Goal: Task Accomplishment & Management: Manage account settings

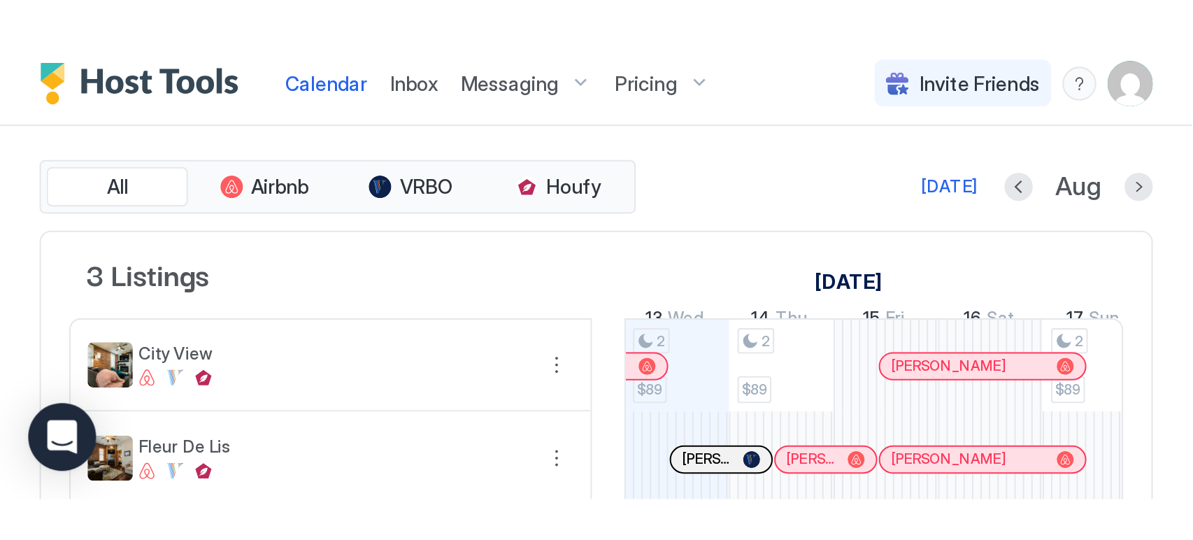
scroll to position [0, 777]
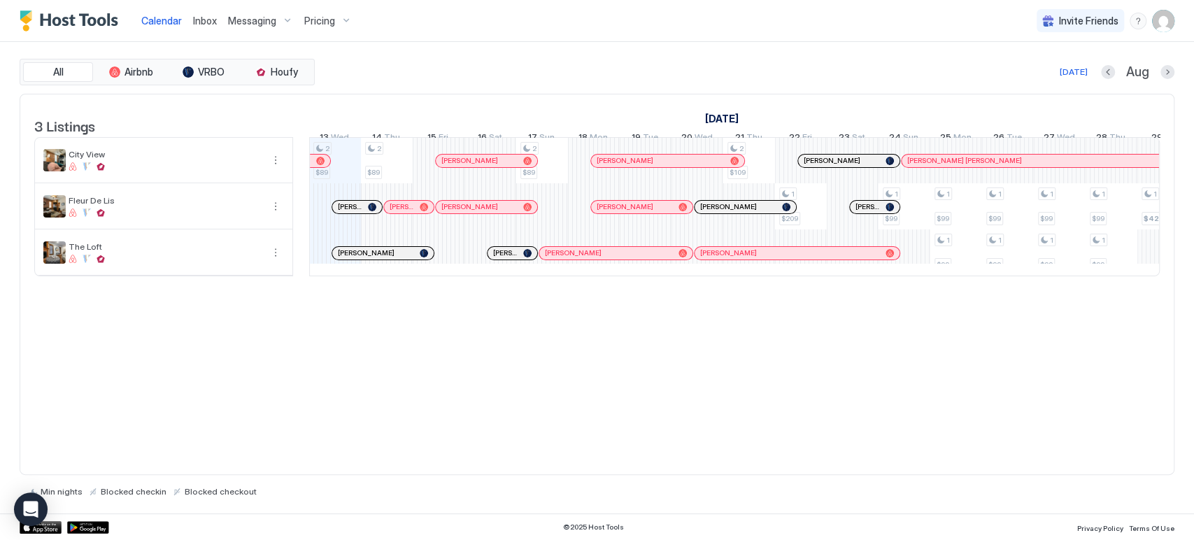
drag, startPoint x: 856, startPoint y: 430, endPoint x: 855, endPoint y: 393, distance: 37.1
click at [856, 430] on div "3 Listings July 2025 August 2025 September 2025 29 Tue 30 Wed 31 Thu 1 Fri 2 Sa…" at bounding box center [597, 285] width 1155 height 382
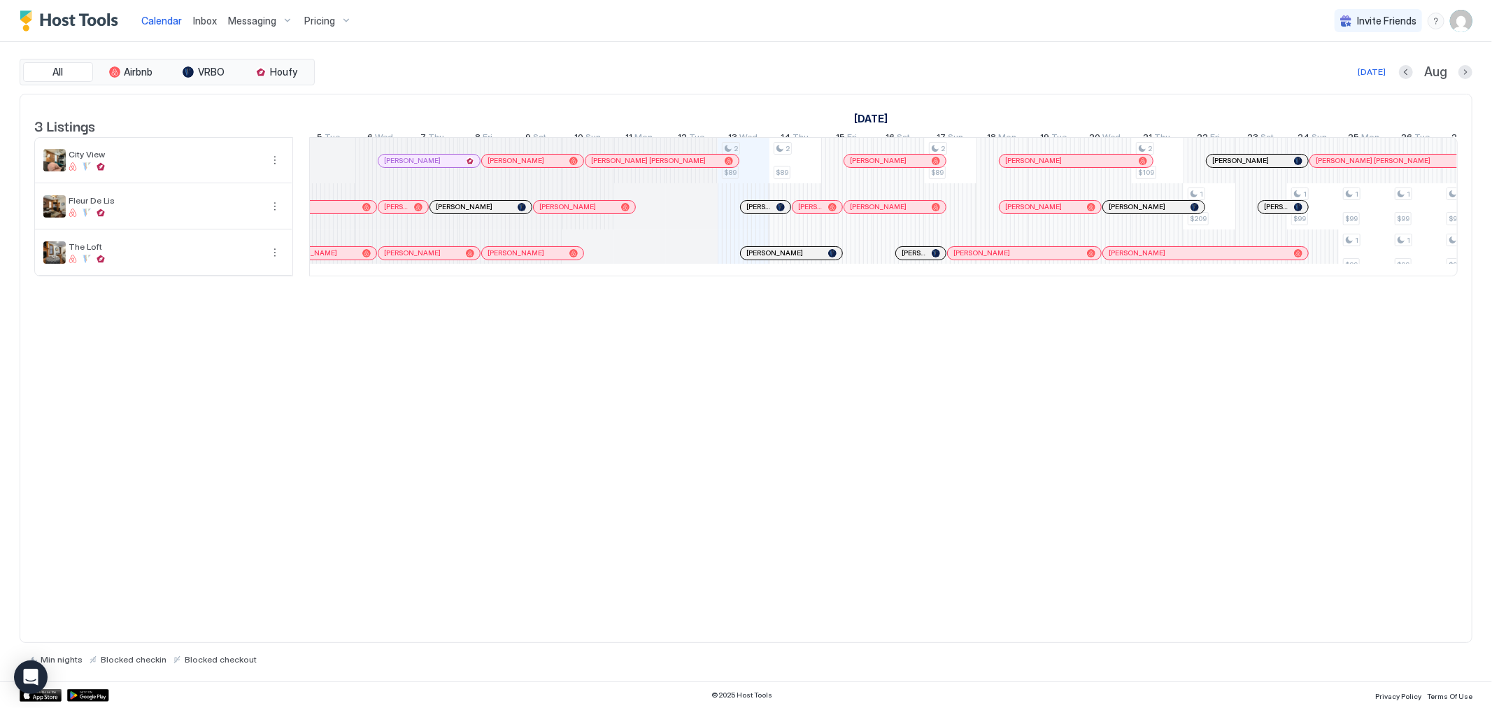
scroll to position [0, 395]
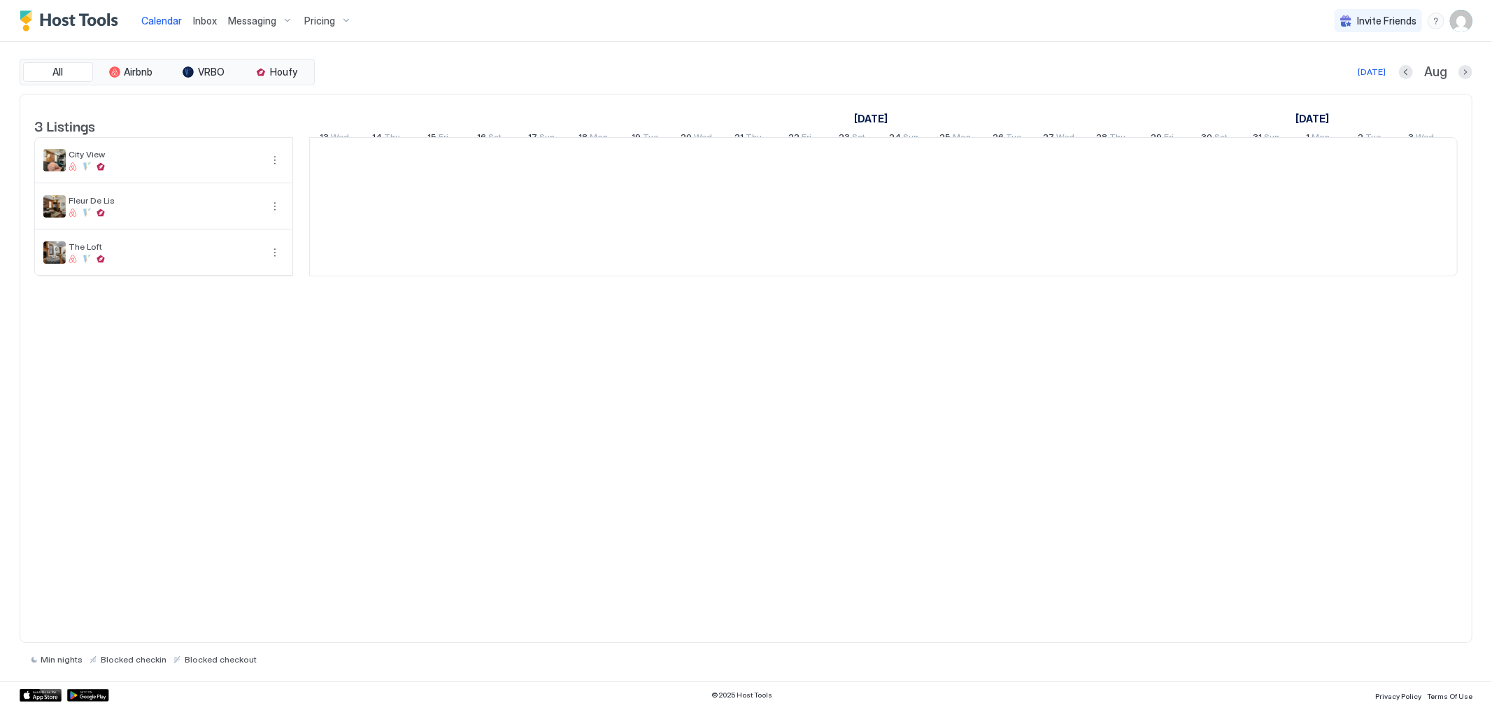
scroll to position [0, 777]
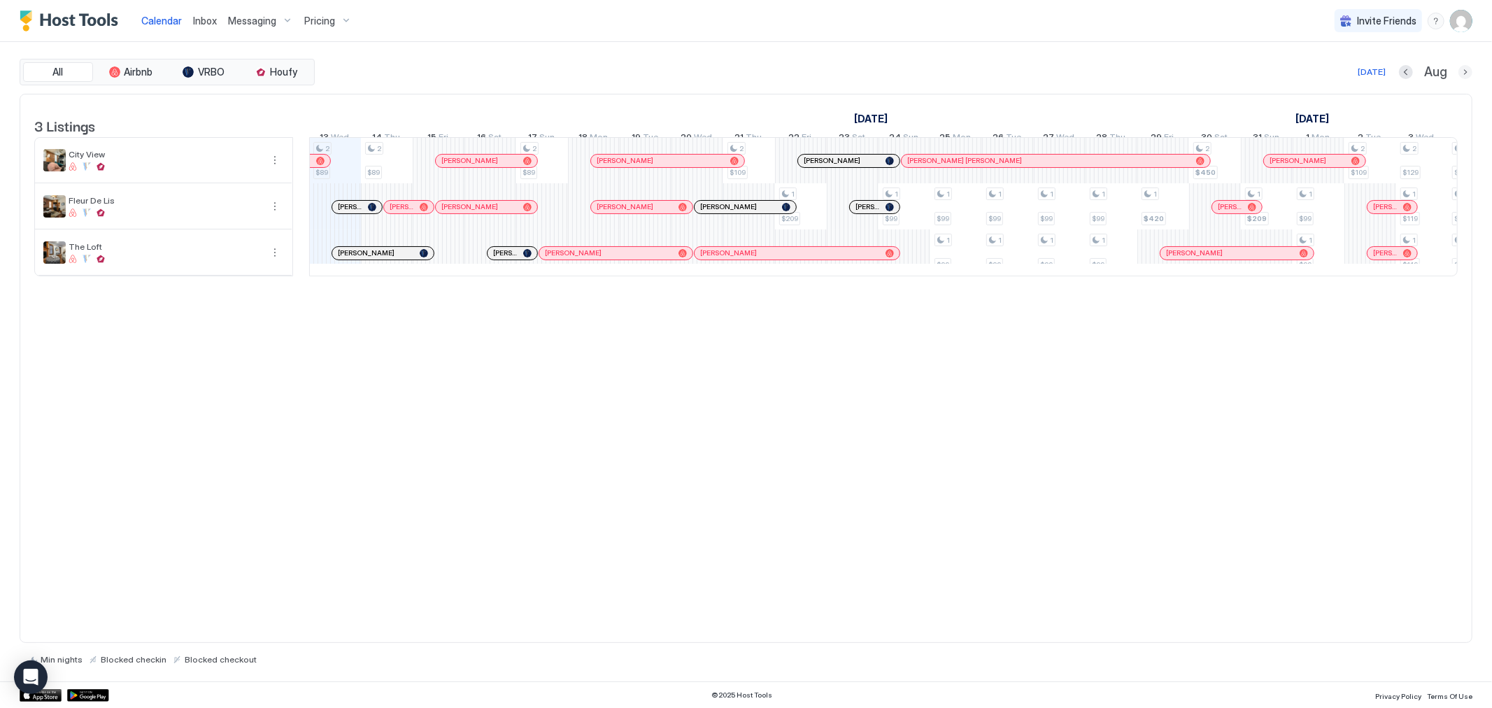
click at [1464, 73] on button "Next month" at bounding box center [1465, 72] width 14 height 14
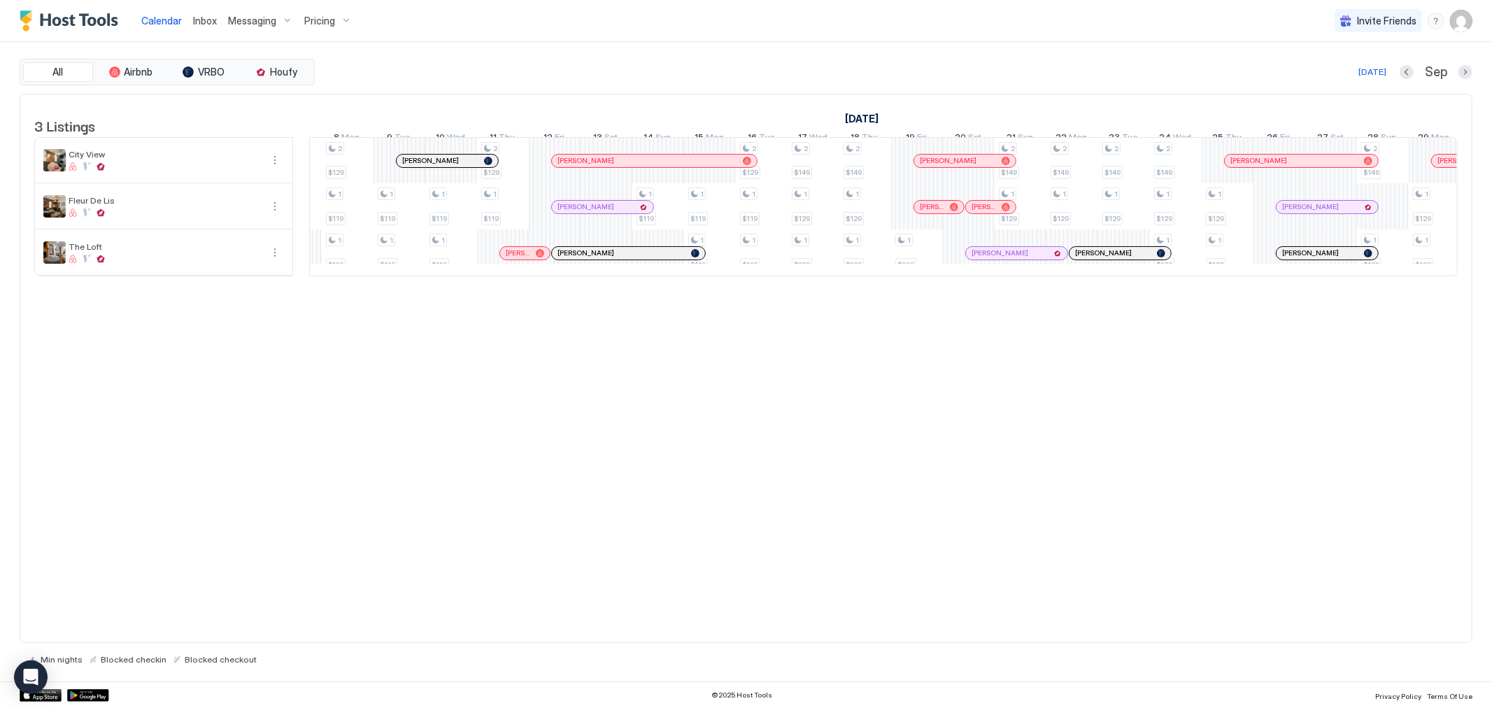
scroll to position [0, 0]
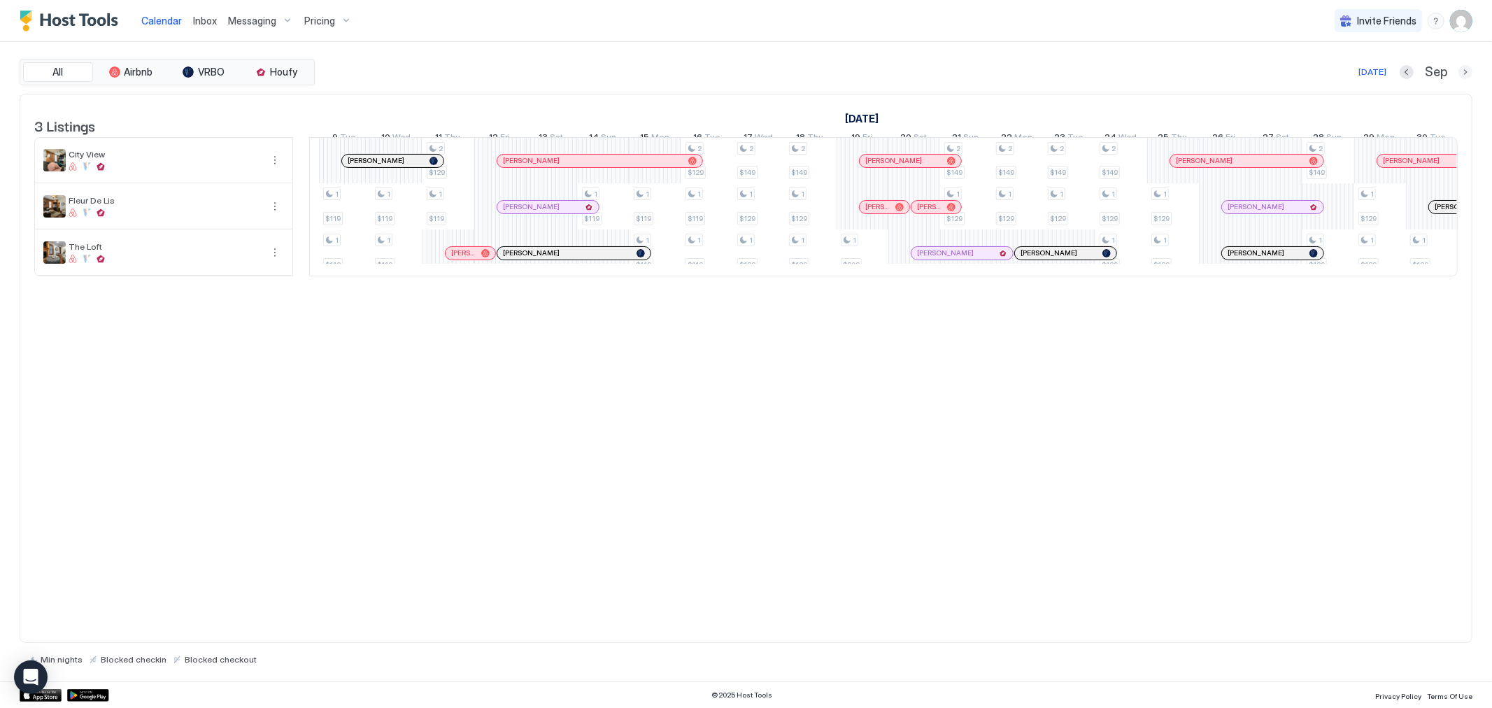
click at [1469, 72] on button "Next month" at bounding box center [1465, 72] width 14 height 14
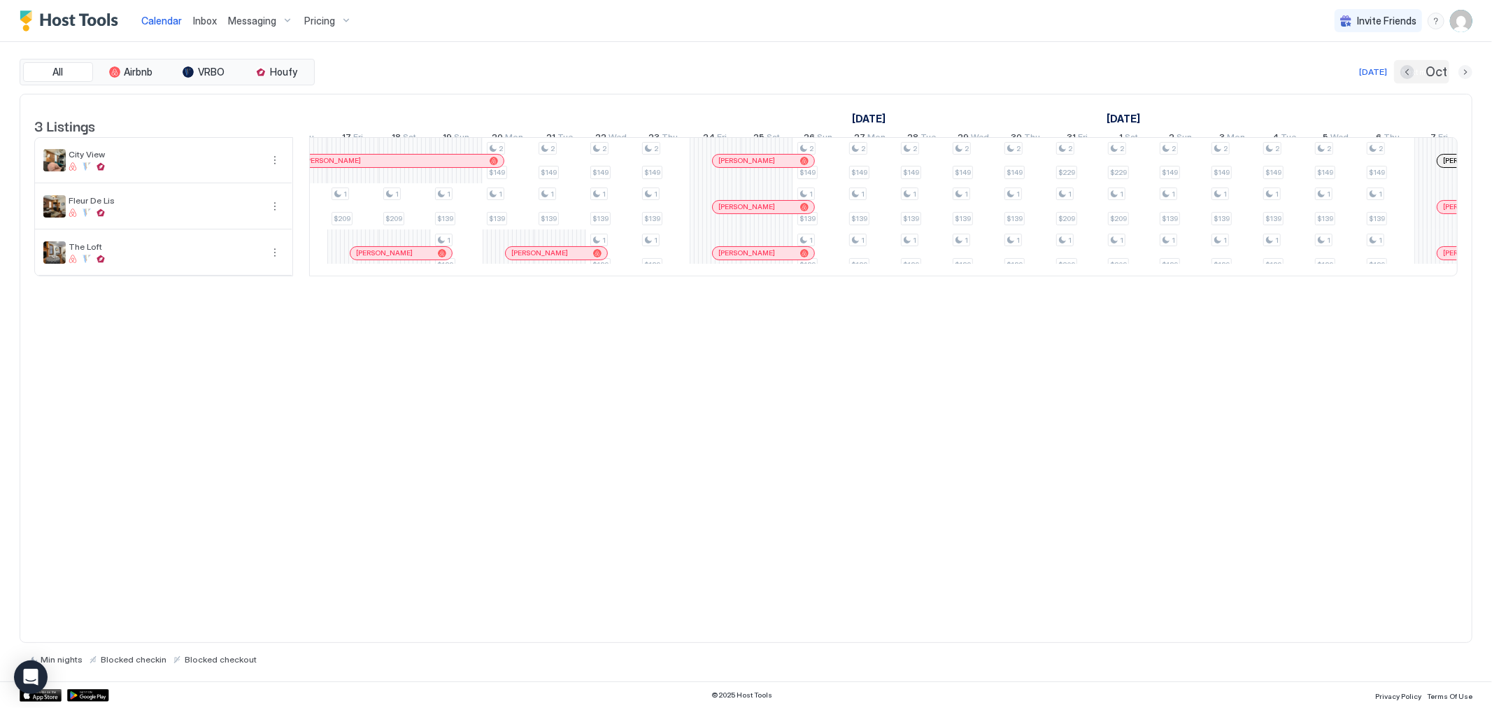
click at [1467, 72] on button "Next month" at bounding box center [1465, 72] width 14 height 14
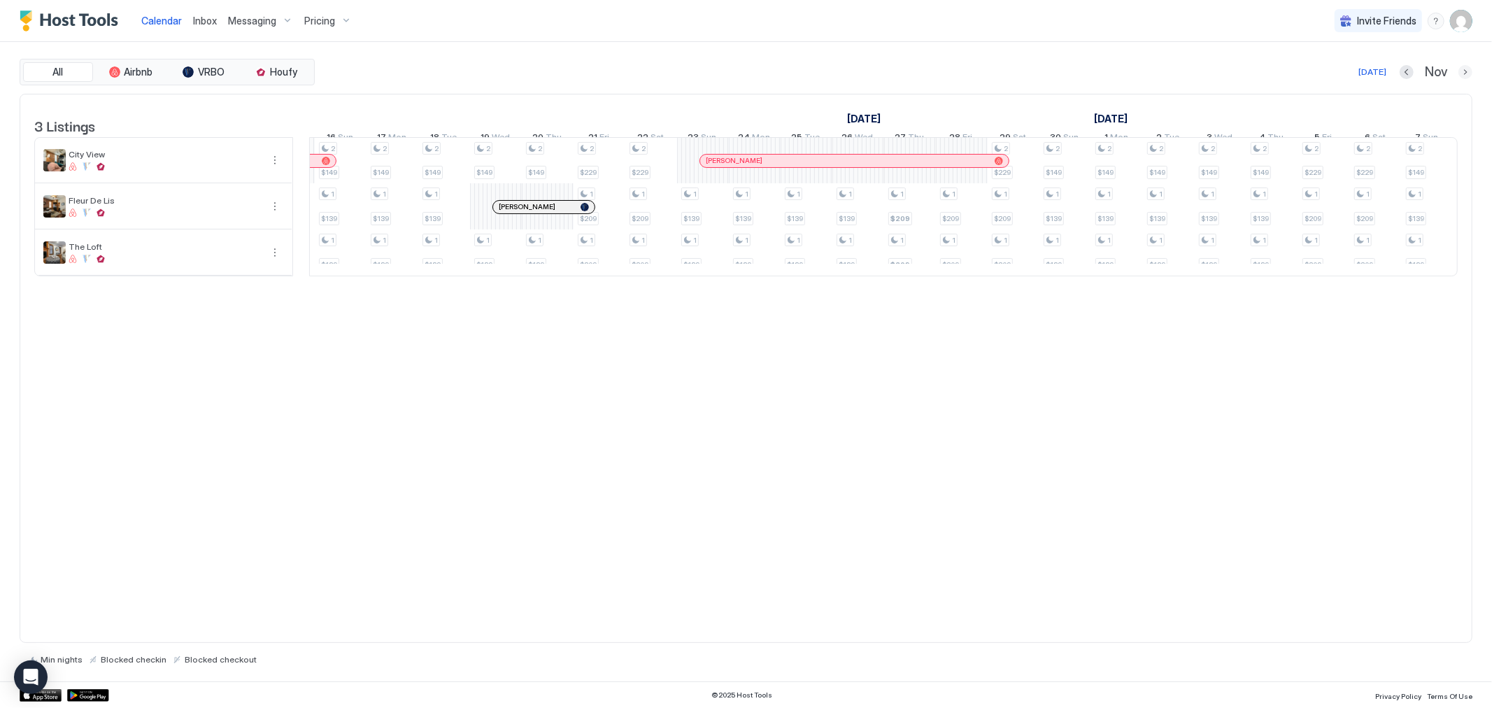
click at [1466, 68] on button "Next month" at bounding box center [1465, 72] width 14 height 14
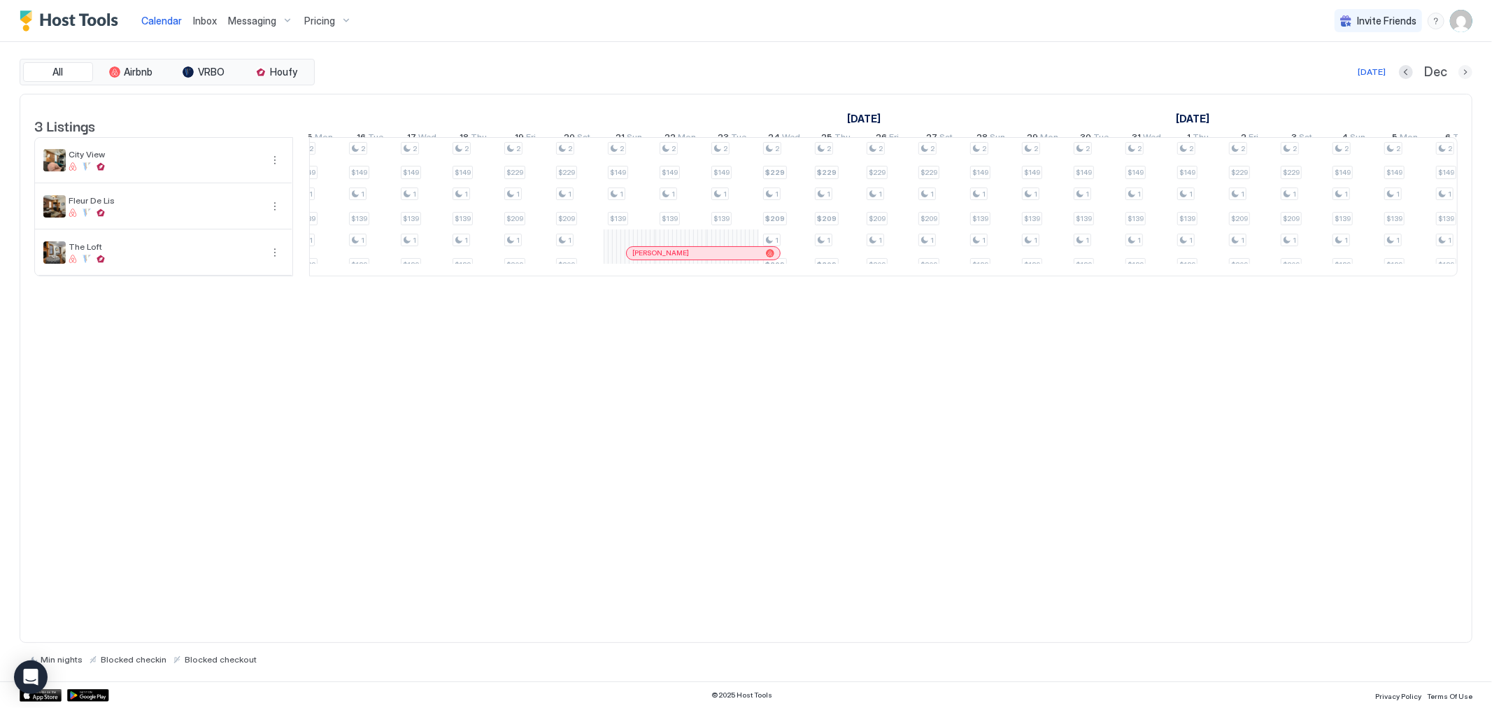
click at [1458, 74] on button "Next month" at bounding box center [1465, 72] width 14 height 14
click at [1456, 73] on div "Jan" at bounding box center [1436, 72] width 71 height 16
click at [1463, 73] on button "Next month" at bounding box center [1465, 72] width 14 height 14
click at [1378, 70] on div "[DATE]" at bounding box center [1373, 72] width 28 height 13
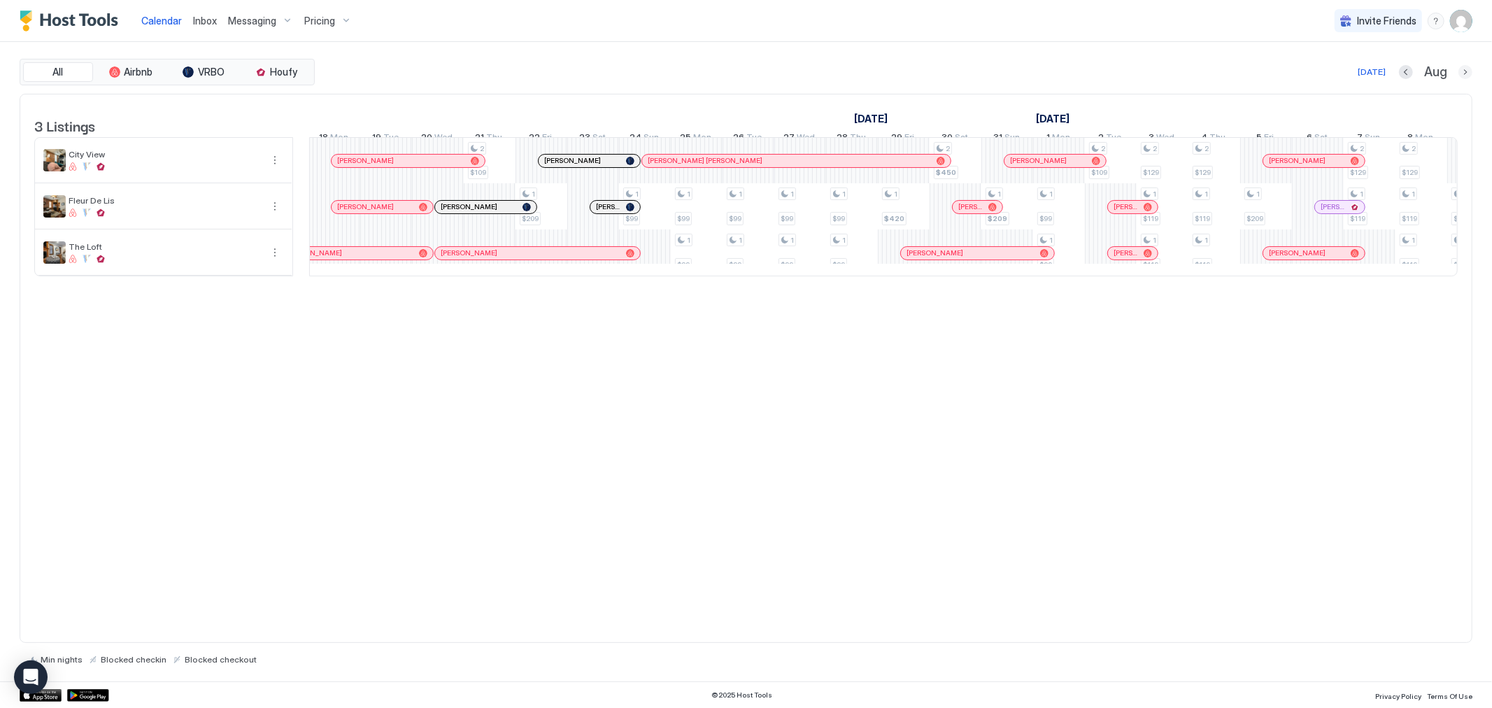
click at [1459, 73] on button "Next month" at bounding box center [1465, 72] width 14 height 14
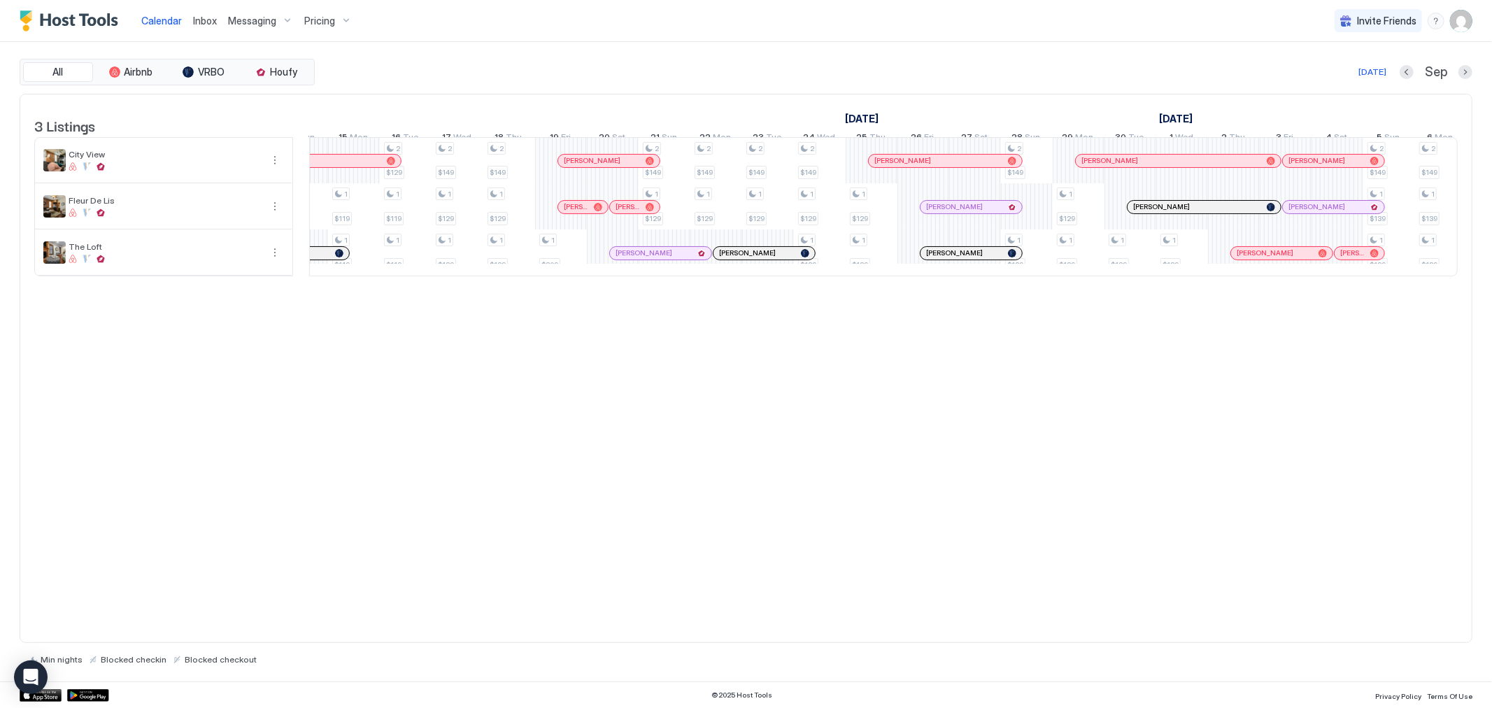
click at [1466, 70] on button "Next month" at bounding box center [1465, 72] width 14 height 14
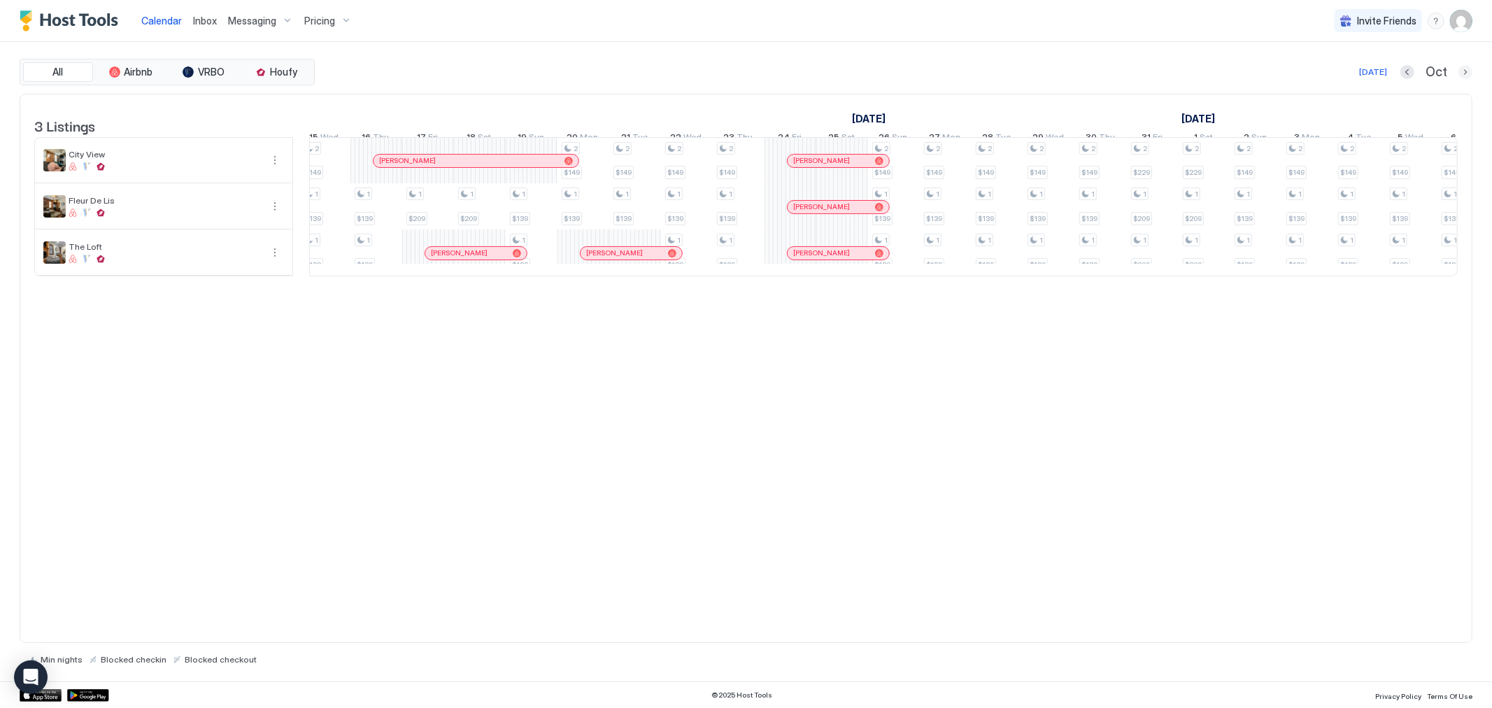
click at [1466, 73] on button "Next month" at bounding box center [1465, 72] width 14 height 14
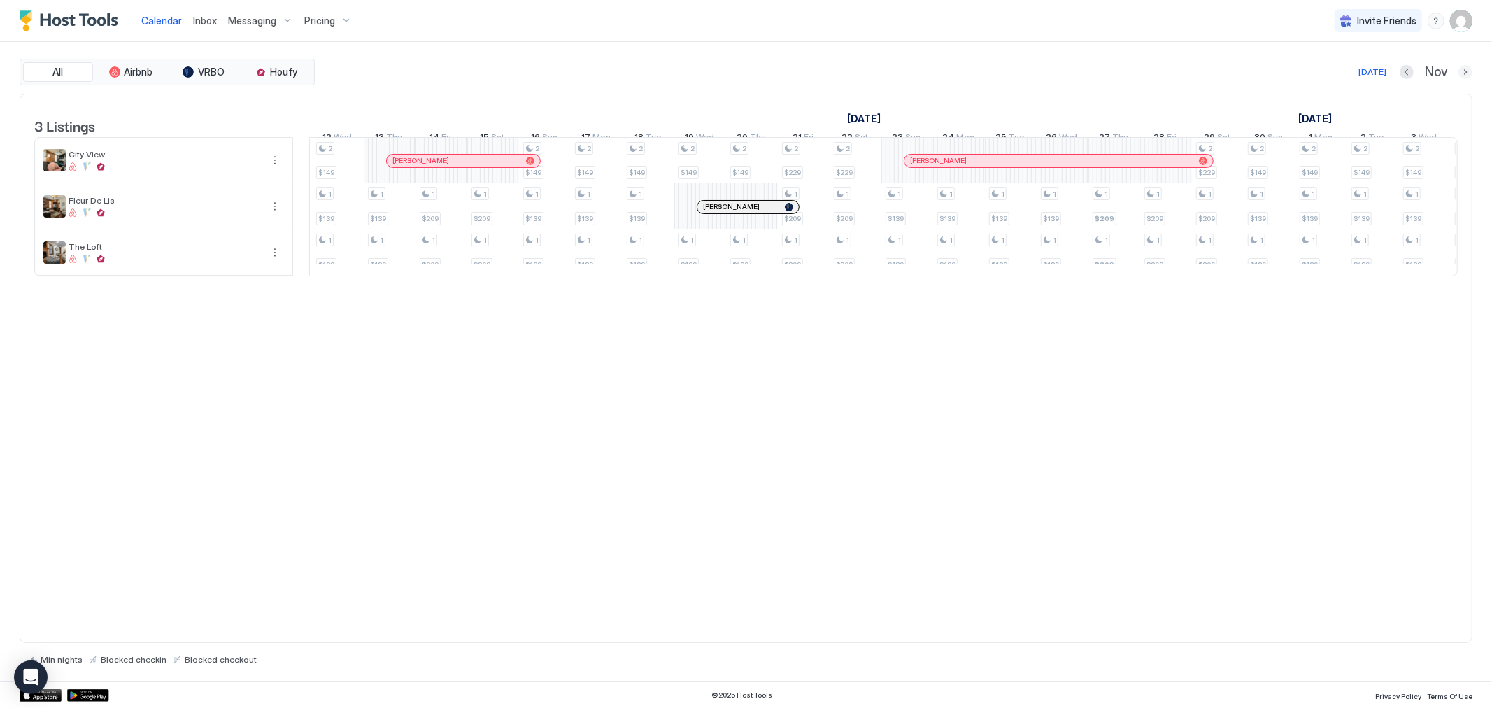
click at [1465, 73] on button "Next month" at bounding box center [1465, 72] width 14 height 14
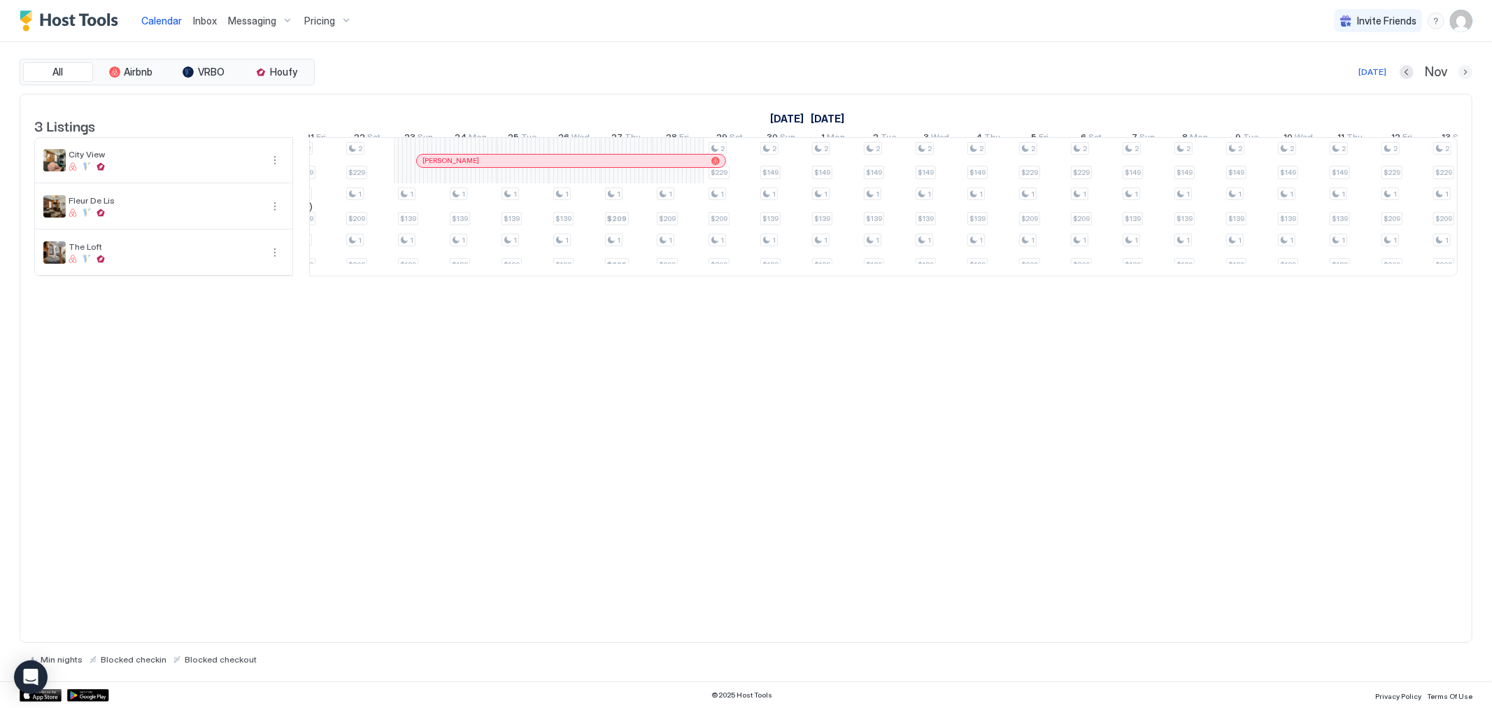
click at [1466, 66] on button "Next month" at bounding box center [1465, 72] width 14 height 14
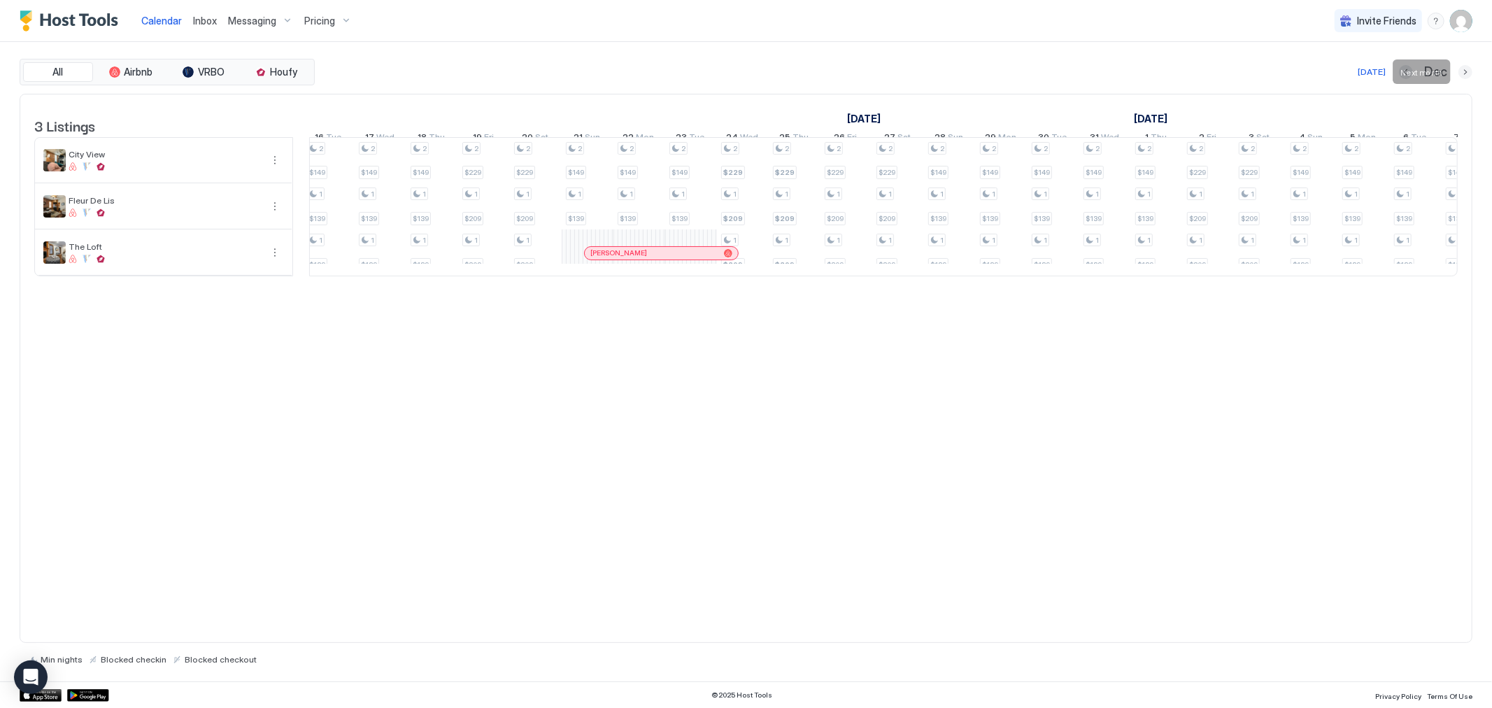
click at [1462, 76] on button "Next month" at bounding box center [1465, 72] width 14 height 14
click at [1458, 65] on button "Next month" at bounding box center [1465, 72] width 14 height 14
click at [1409, 80] on div "[DATE] Mar" at bounding box center [894, 72] width 1155 height 17
click at [1410, 74] on button "Previous month" at bounding box center [1407, 72] width 14 height 14
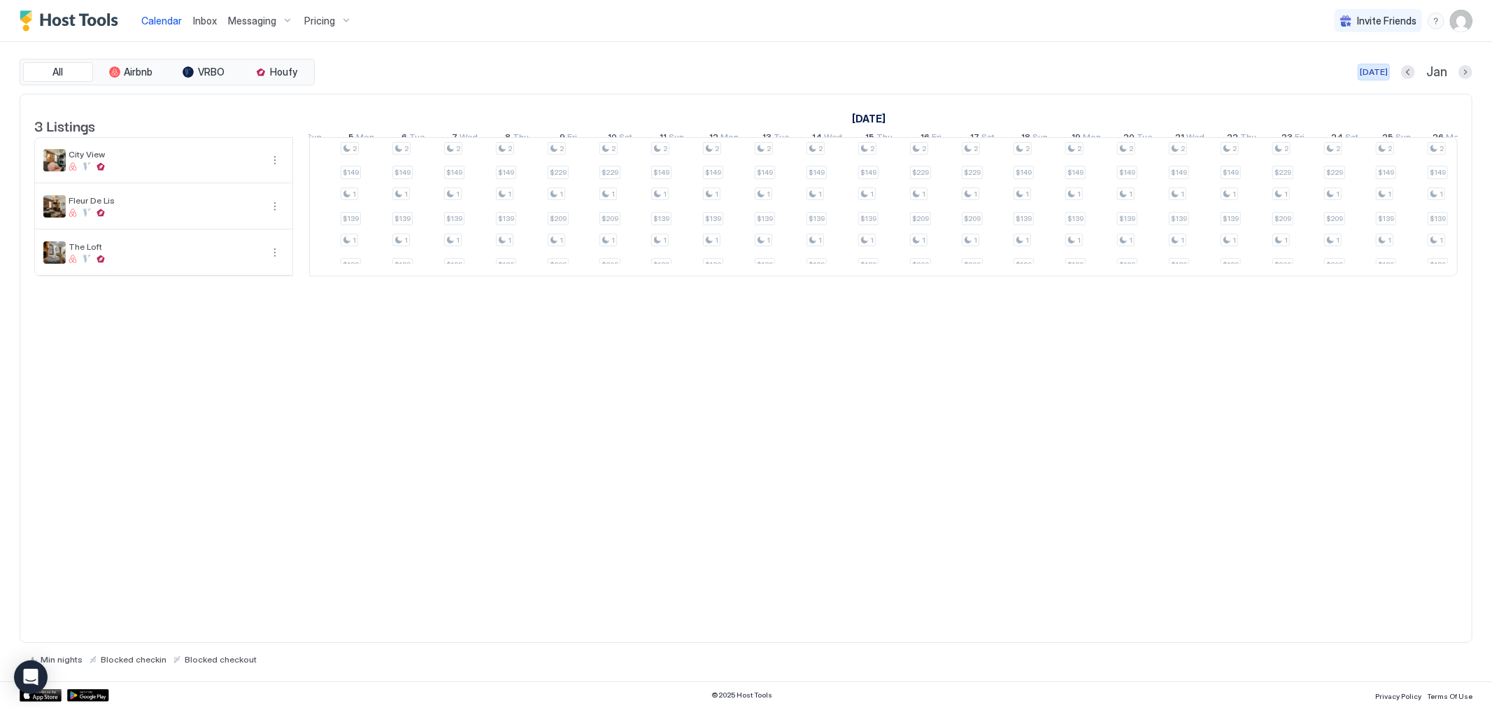
click at [1387, 73] on div "[DATE]" at bounding box center [1373, 72] width 28 height 13
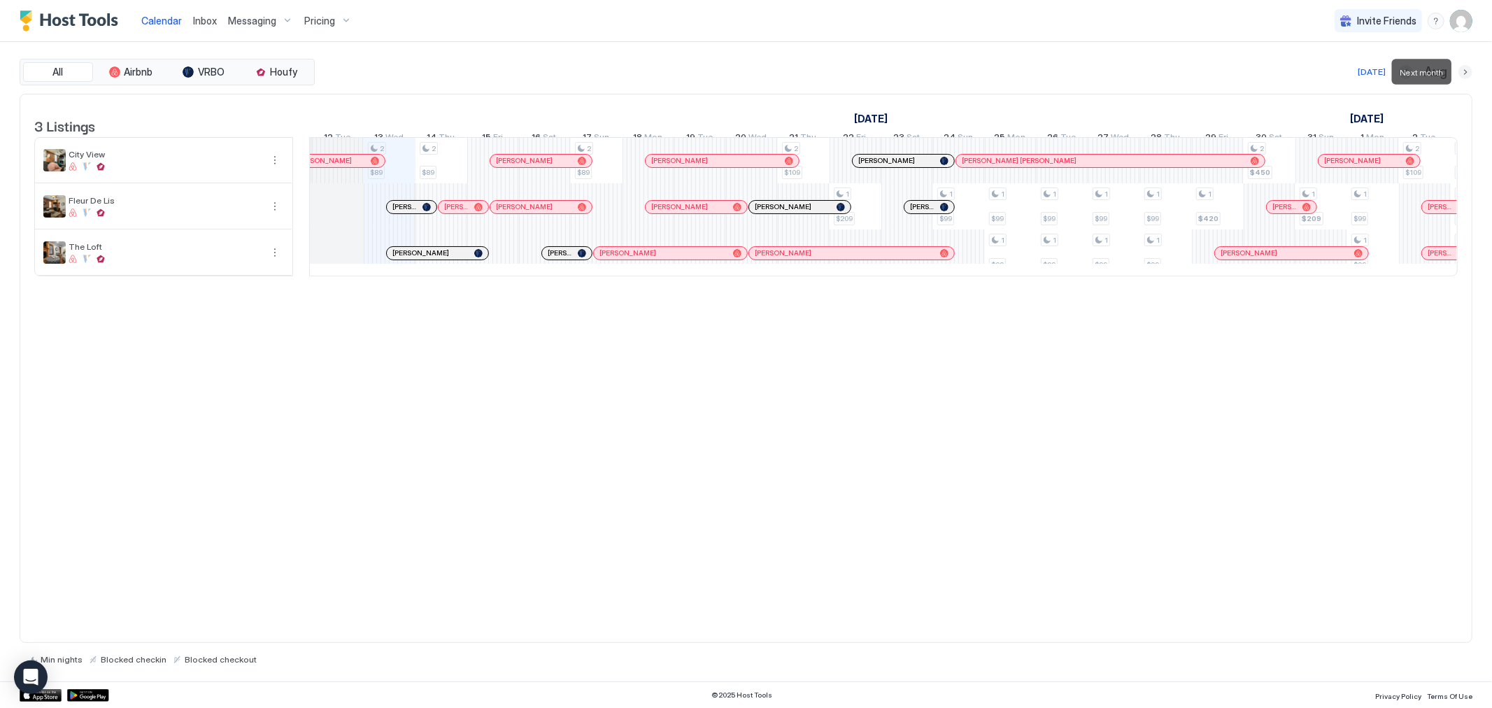
click at [1467, 74] on button "Next month" at bounding box center [1465, 72] width 14 height 14
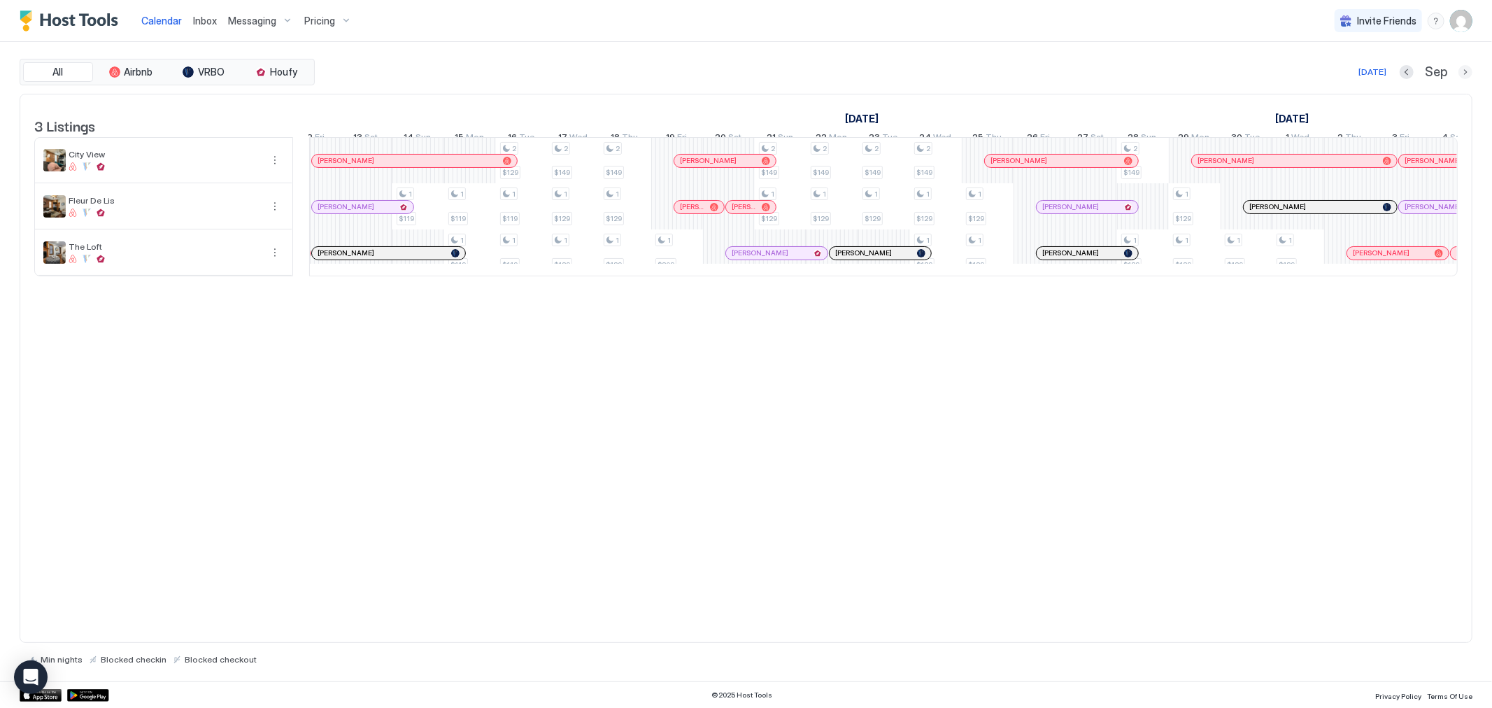
click at [1467, 73] on button "Next month" at bounding box center [1465, 72] width 14 height 14
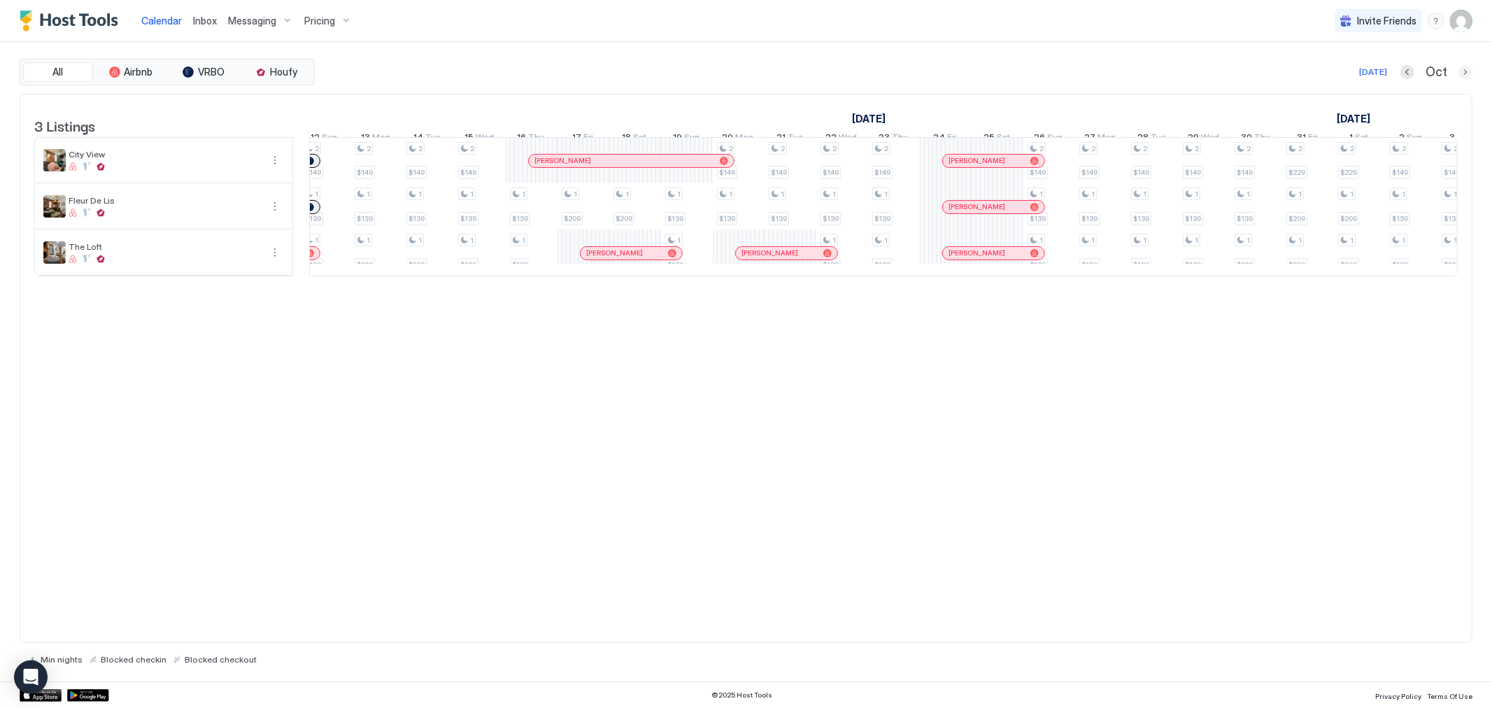
click at [1469, 67] on button "Next month" at bounding box center [1465, 72] width 14 height 14
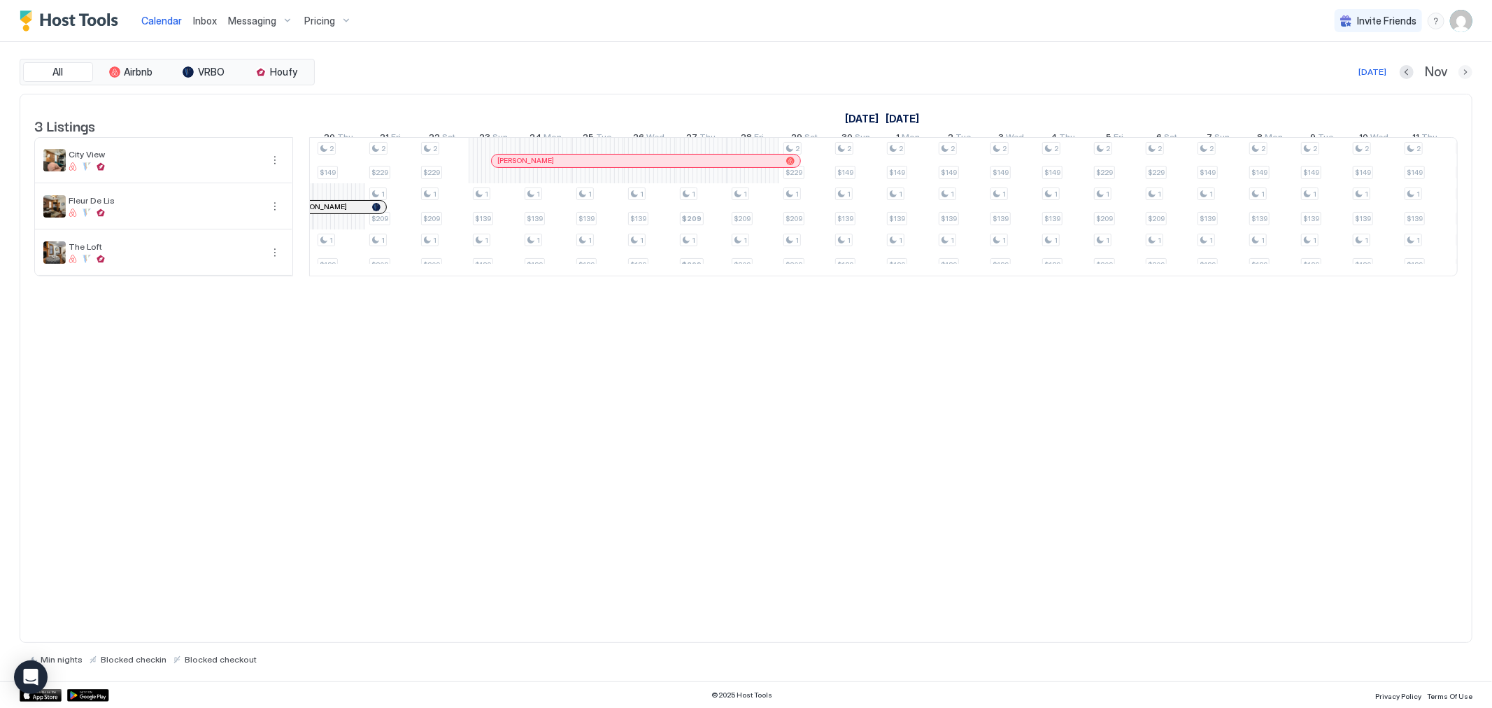
click at [1467, 73] on button "Next month" at bounding box center [1465, 72] width 14 height 14
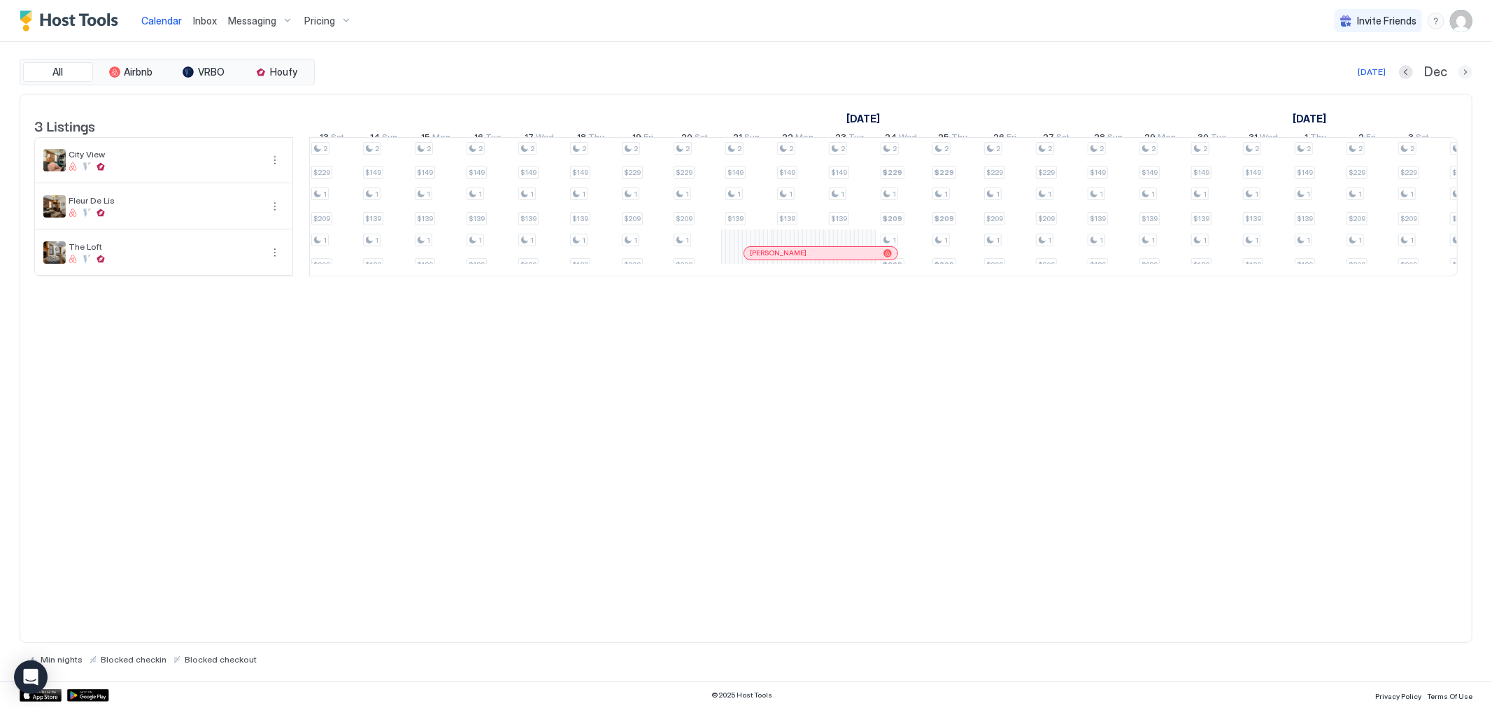
click at [1463, 70] on button "Next month" at bounding box center [1465, 72] width 14 height 14
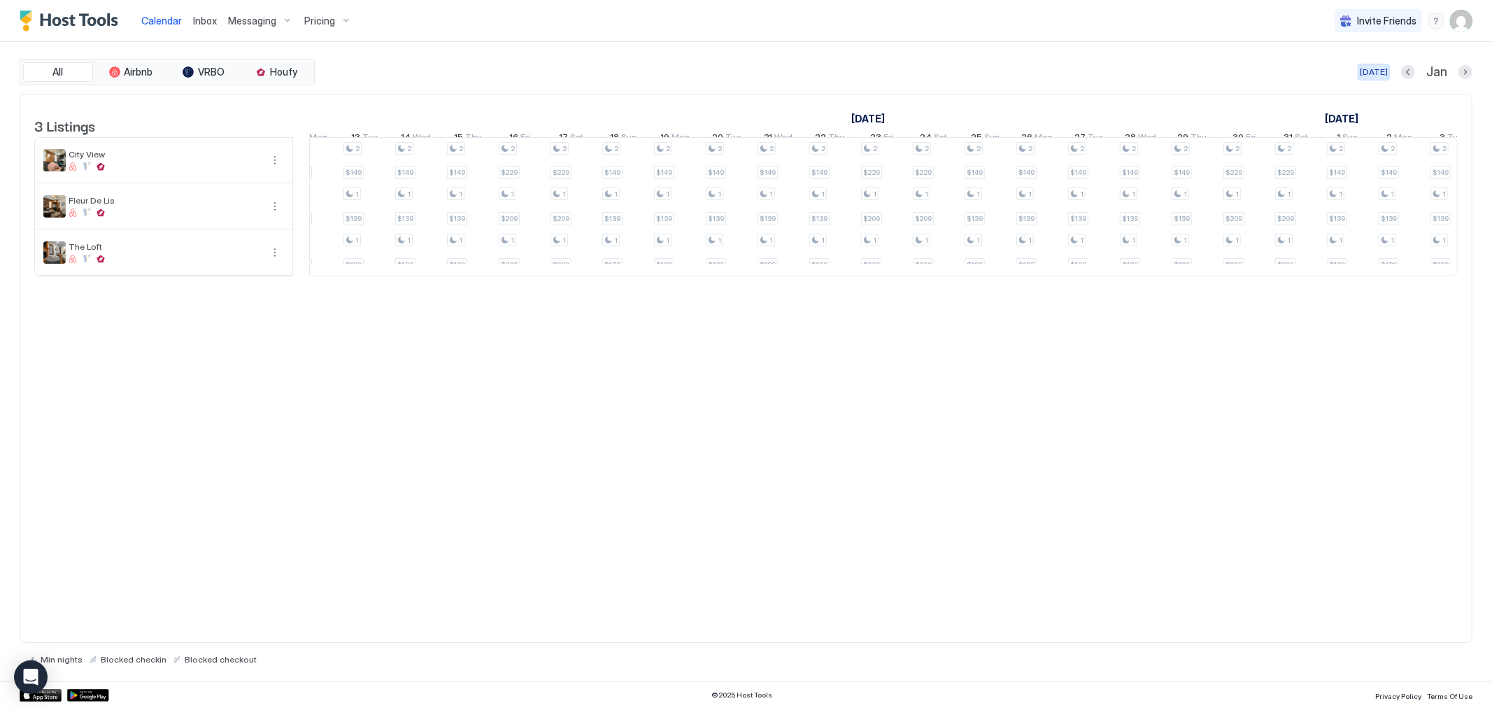
click at [1378, 66] on div "[DATE]" at bounding box center [1373, 72] width 28 height 13
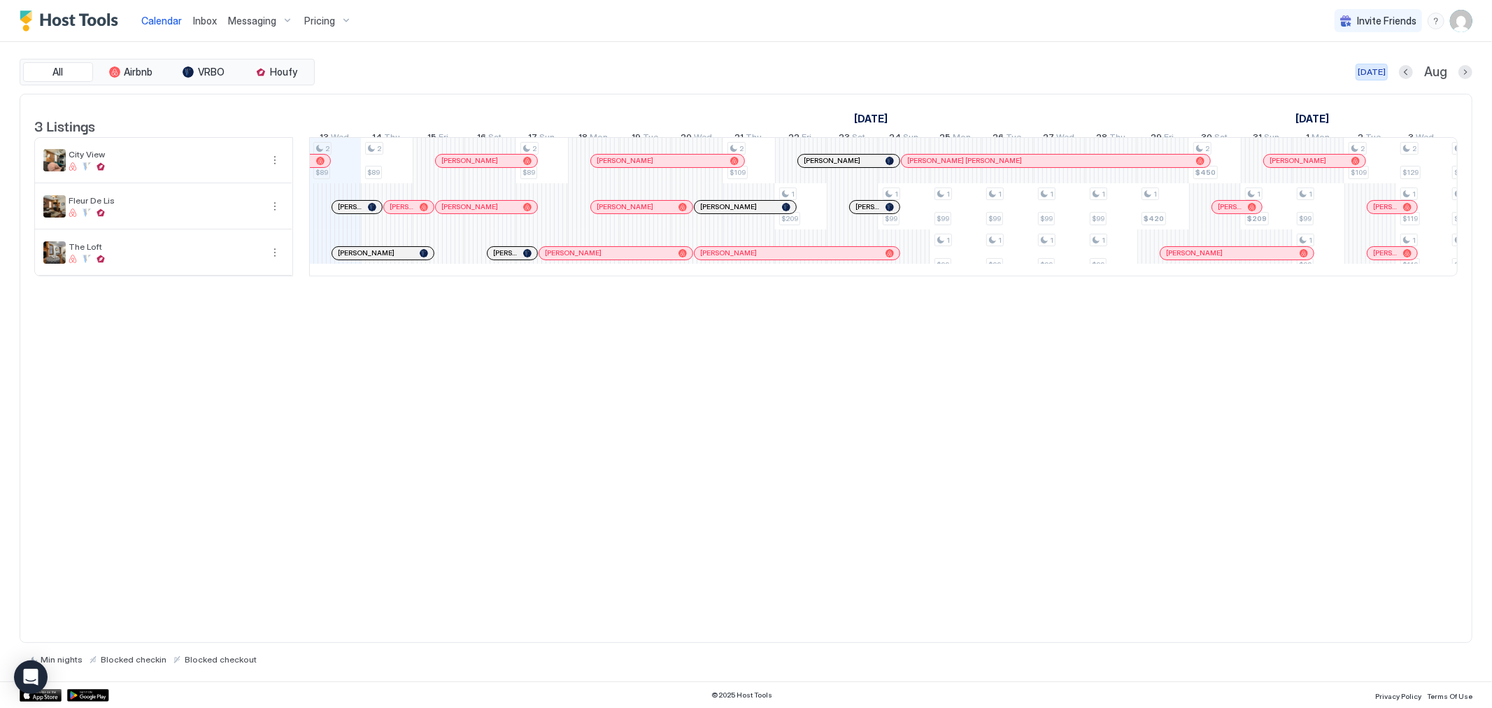
click at [1355, 64] on button "[DATE]" at bounding box center [1371, 72] width 32 height 17
